Goal: Check status: Check status

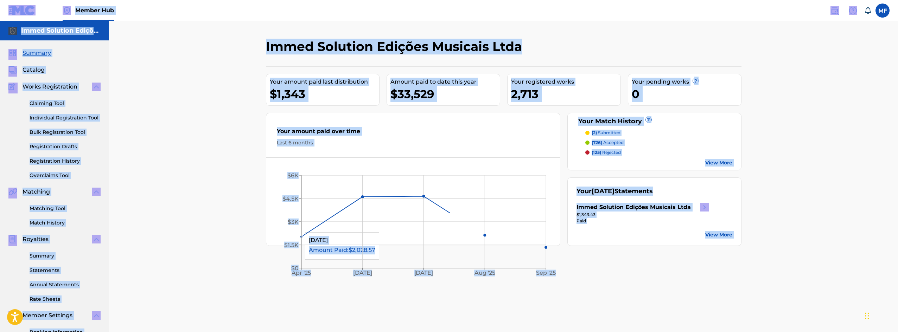
click at [282, 191] on icon "[DATE] Jun '[DATE] Aug '[DATE] $0 $1.5K $3K $4.5K $6K" at bounding box center [413, 223] width 294 height 117
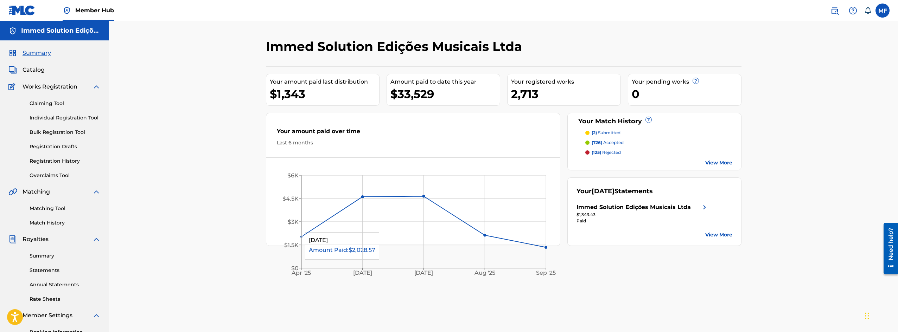
click at [266, 48] on h2 "Immed Solution Edições Musicais Ltda" at bounding box center [395, 47] width 259 height 16
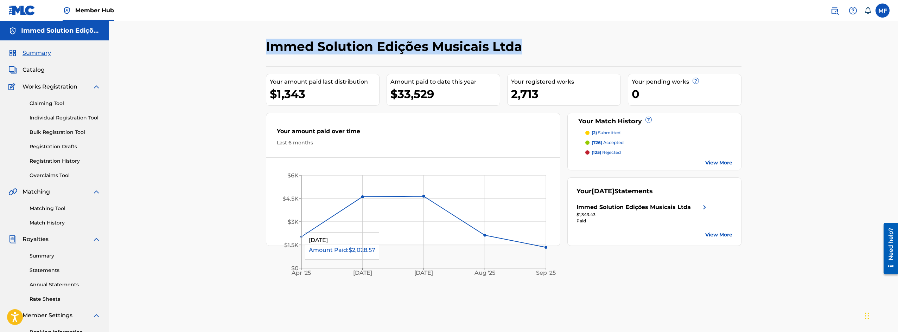
click at [266, 48] on h2 "Immed Solution Edições Musicais Ltda" at bounding box center [395, 47] width 259 height 16
click at [305, 44] on h2 "Immed Solution Edições Musicais Ltda" at bounding box center [395, 47] width 259 height 16
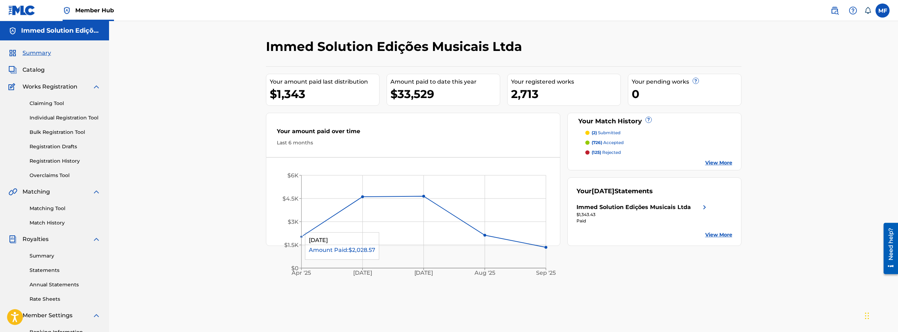
click at [270, 51] on h2 "Immed Solution Edições Musicais Ltda" at bounding box center [395, 47] width 259 height 16
click at [275, 51] on h2 "Immed Solution Edições Musicais Ltda" at bounding box center [395, 47] width 259 height 16
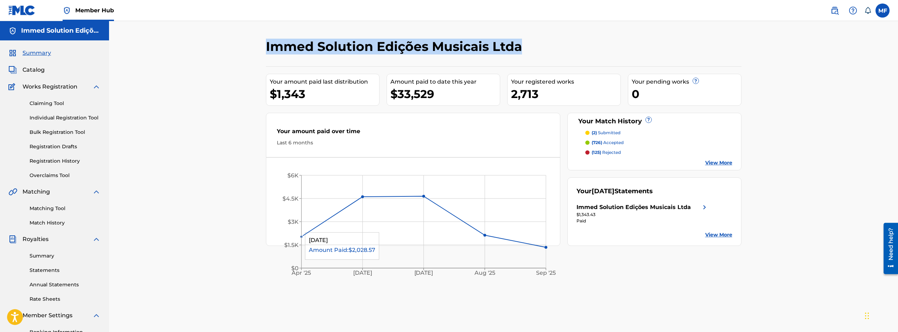
click at [275, 51] on h2 "Immed Solution Edições Musicais Ltda" at bounding box center [395, 47] width 259 height 16
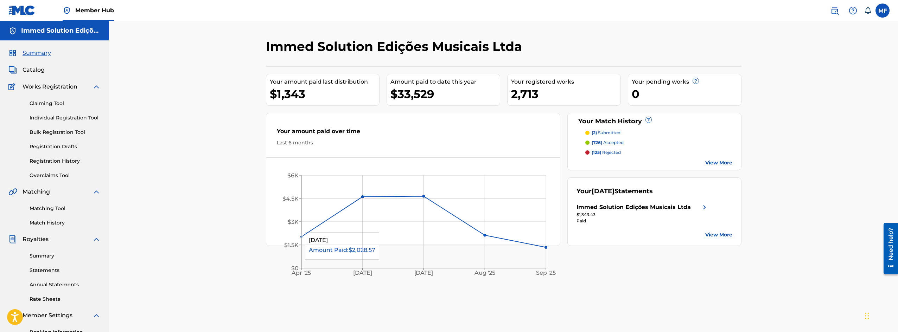
click at [231, 58] on div "Immed Solution Edições Musicais Ltda Your amount paid last distribution $1,343 …" at bounding box center [503, 211] width 789 height 381
click at [289, 92] on div "$1,343" at bounding box center [324, 94] width 109 height 16
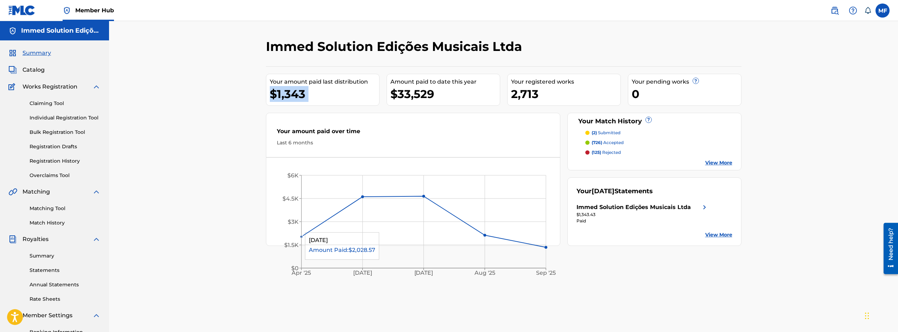
click at [289, 92] on div "$1,343" at bounding box center [324, 94] width 109 height 16
click at [431, 73] on div "Your amount paid last distribution $1,343 Amount paid to date this year $33,529…" at bounding box center [503, 156] width 475 height 180
